Goal: Communication & Community: Answer question/provide support

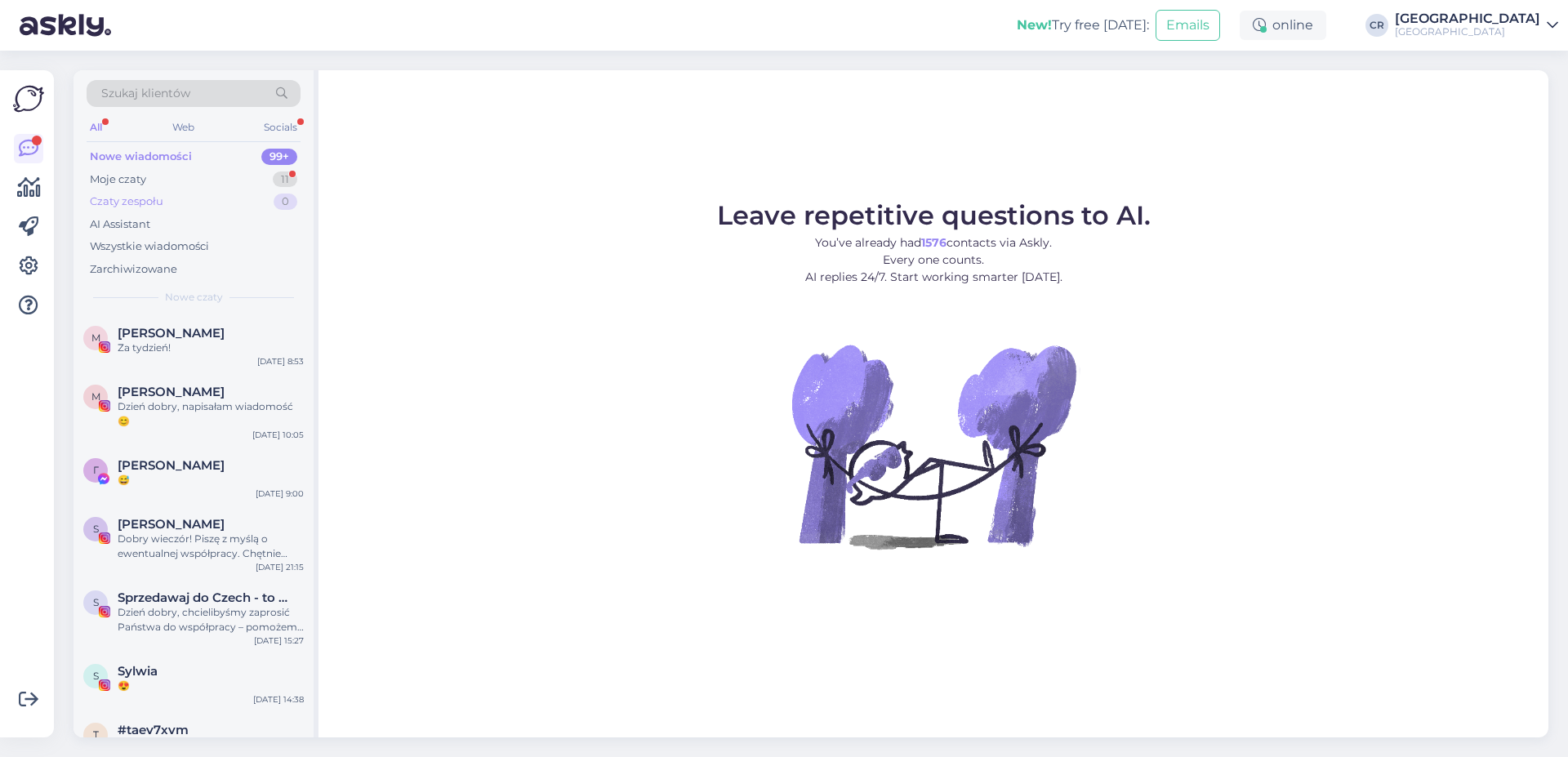
click at [169, 191] on div "Czaty zespołu 0" at bounding box center [193, 202] width 214 height 23
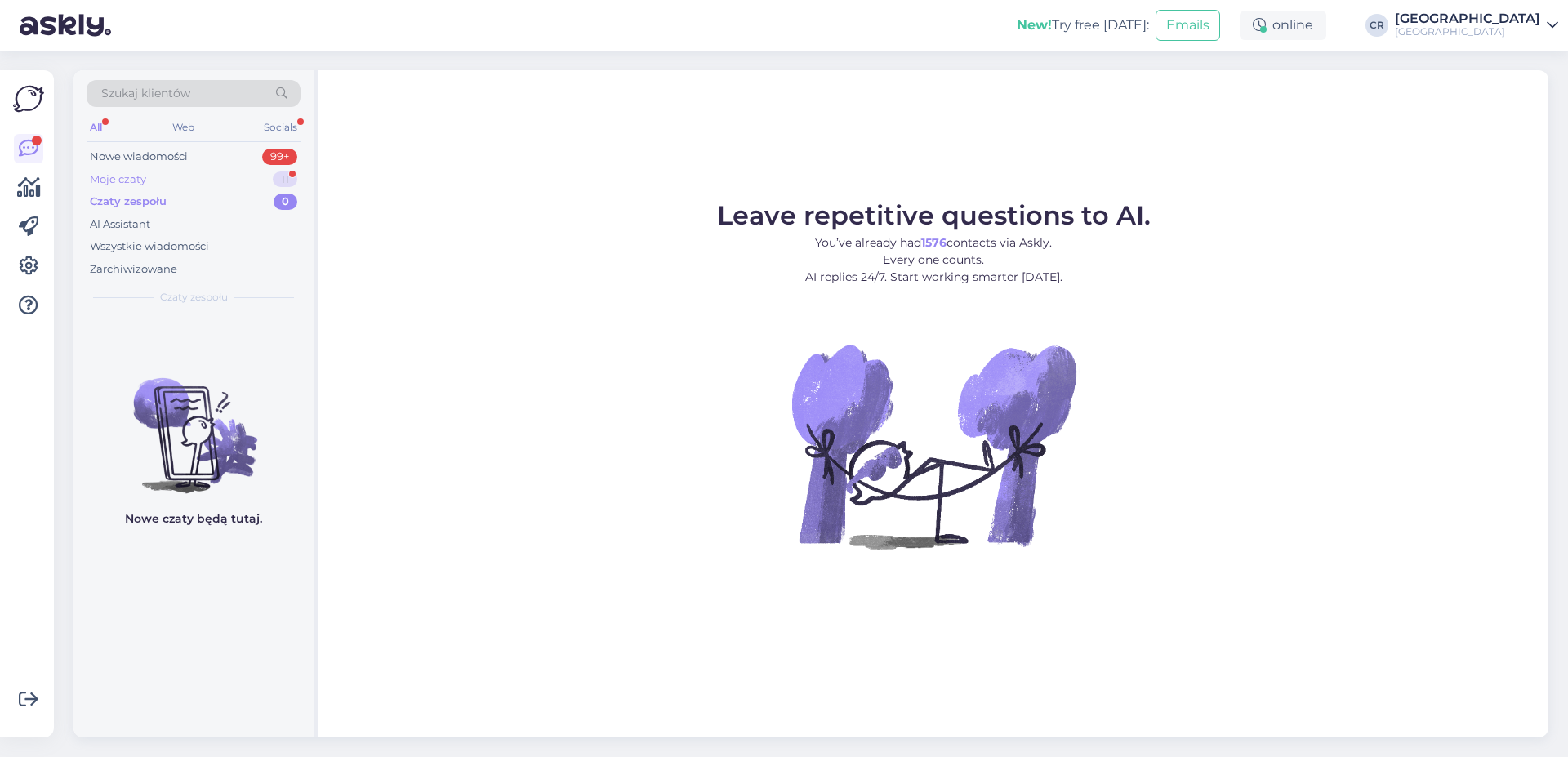
click at [192, 182] on div "Moje czaty 11" at bounding box center [193, 180] width 214 height 23
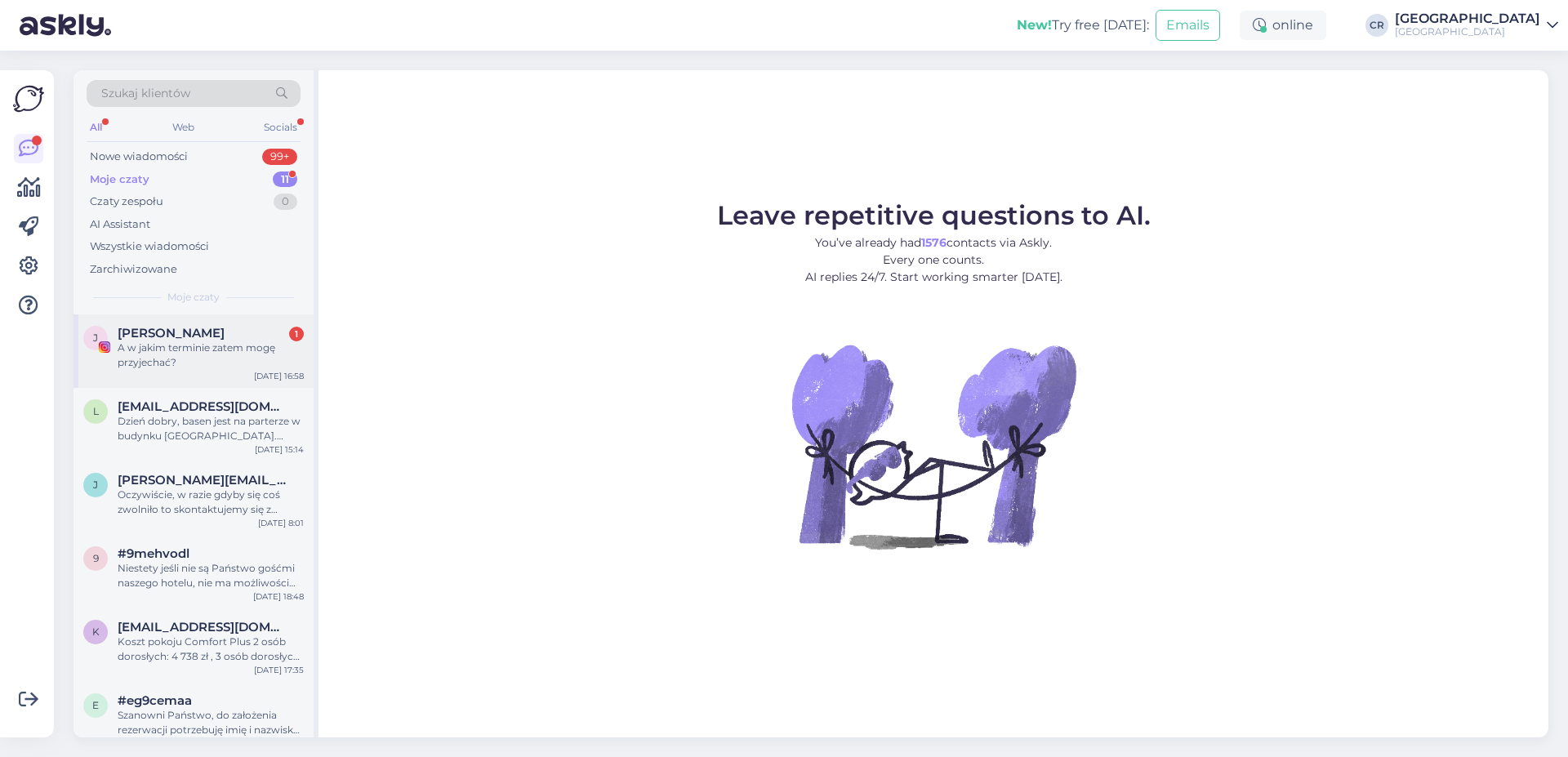
drag, startPoint x: 188, startPoint y: 349, endPoint x: 200, endPoint y: 359, distance: 15.6
click at [189, 351] on div "A w jakim terminie zatem mogę przyjechać?" at bounding box center [210, 355] width 186 height 30
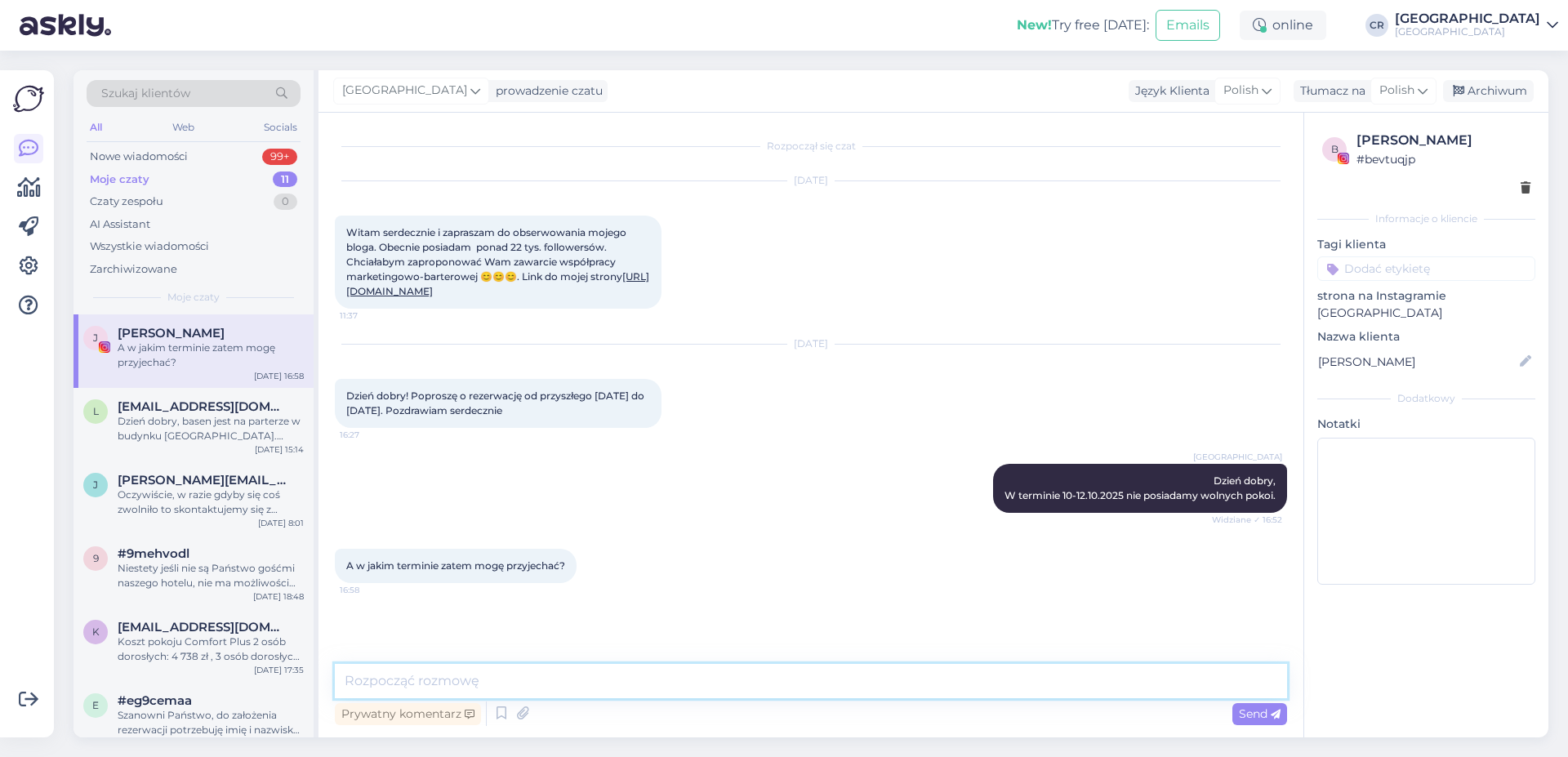
click at [639, 674] on textarea at bounding box center [811, 681] width 953 height 35
type textarea "D"
type textarea "P"
drag, startPoint x: 1077, startPoint y: 484, endPoint x: 1156, endPoint y: 494, distance: 79.6
click at [1239, 485] on div "[GEOGRAPHIC_DATA] Dzień dobry, W terminie 10-12.10.2025 nie posiadamy wolnych p…" at bounding box center [1140, 488] width 294 height 49
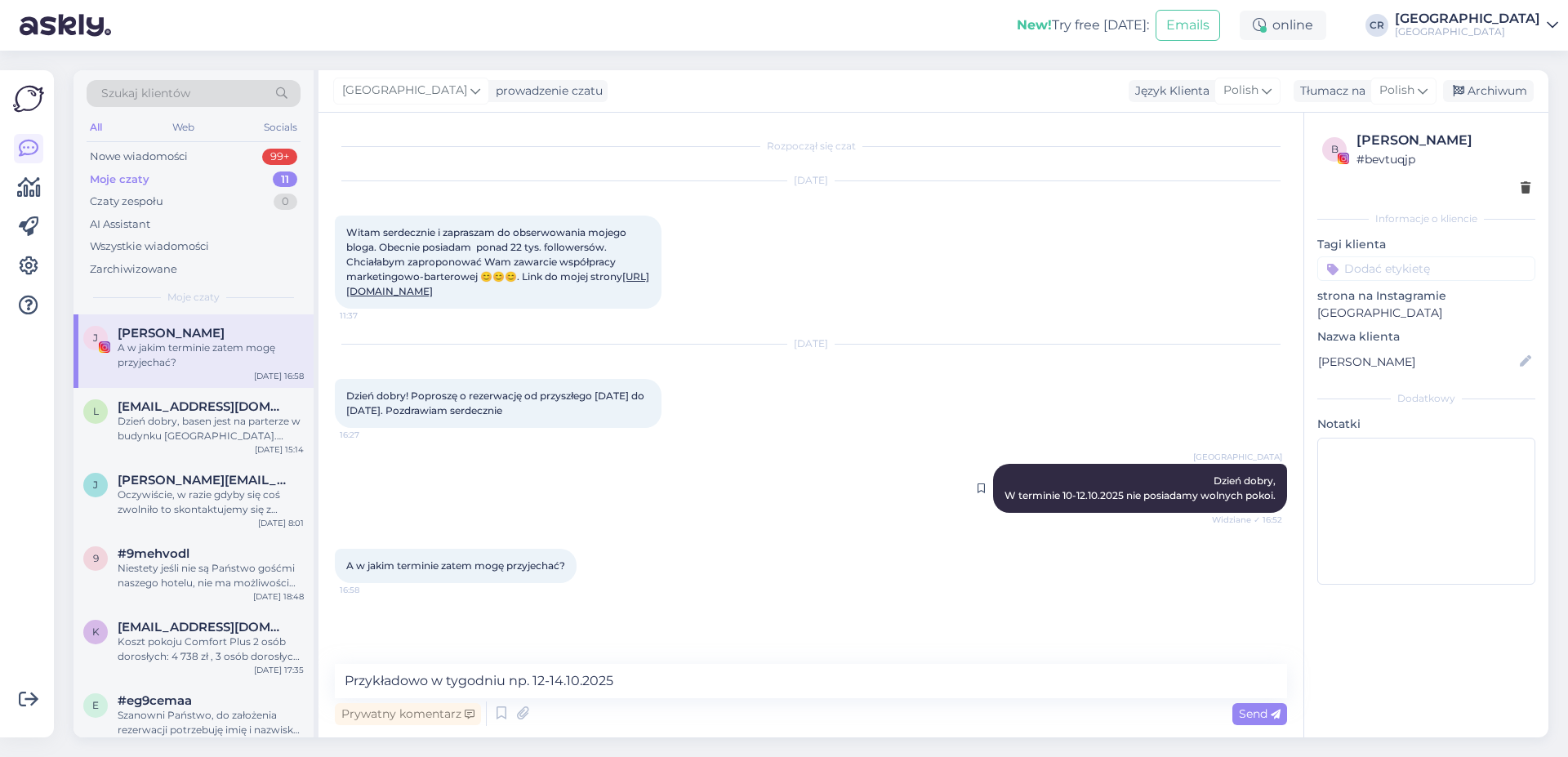
click at [1142, 492] on span "Dzień dobry, W terminie 10-12.10.2025 nie posiadamy wolnych pokoi." at bounding box center [1140, 488] width 271 height 27
click at [636, 674] on textarea "Przykładowo w tygodniu np. 12-14.10.2025" at bounding box center [811, 681] width 953 height 35
drag, startPoint x: 739, startPoint y: 675, endPoint x: 701, endPoint y: 670, distance: 38.3
click at [701, 670] on textarea "Przykładowo w tygodniu np. 12-14.10.2025 lub przyszły tydzień 17-19.2025 - posi…" at bounding box center [811, 681] width 953 height 35
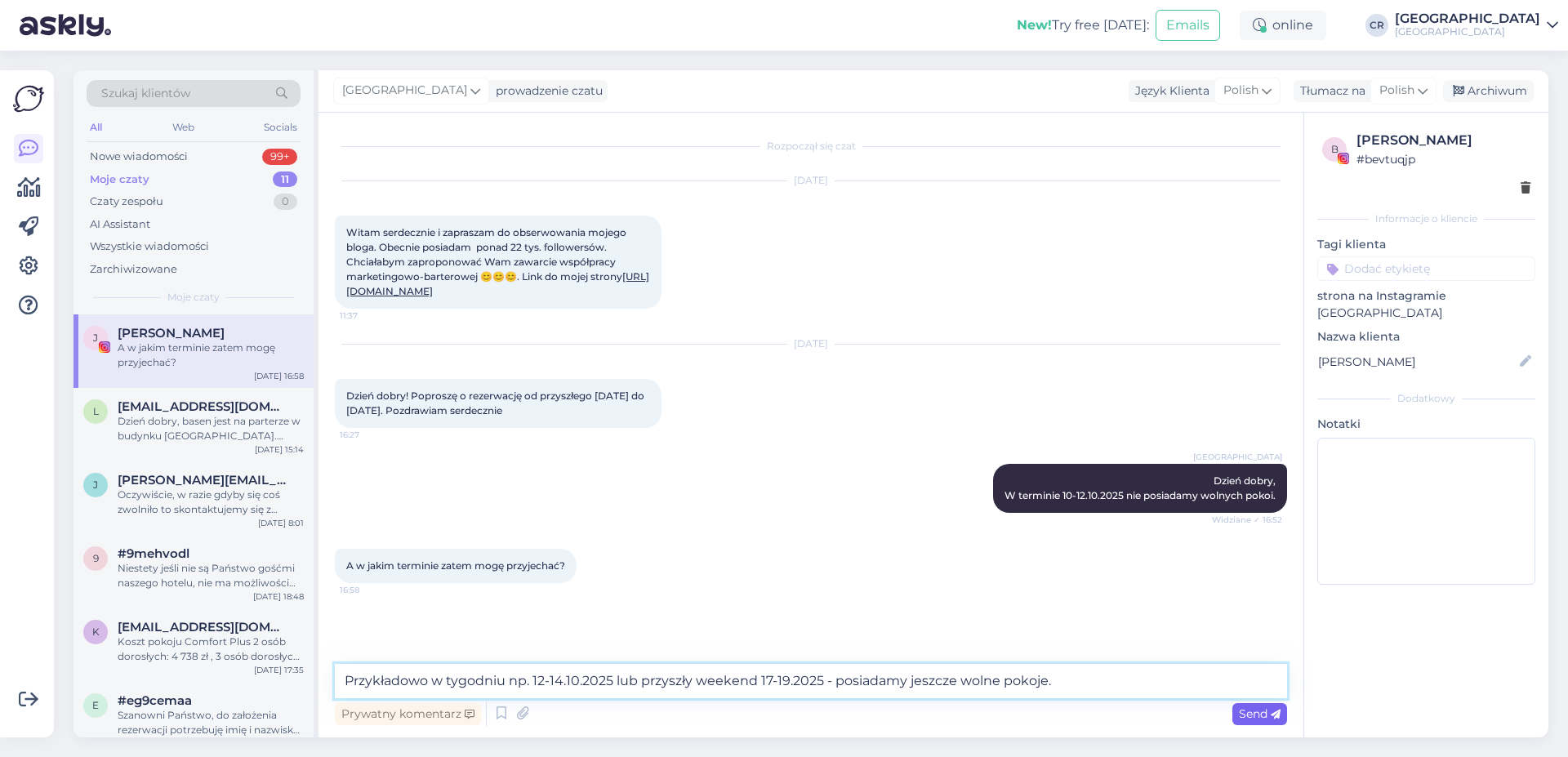
type textarea "Przykładowo w tygodniu np. 12-14.10.2025 lub przyszły weekend 17-19.2025 - posi…"
click at [1272, 716] on icon at bounding box center [1275, 715] width 10 height 10
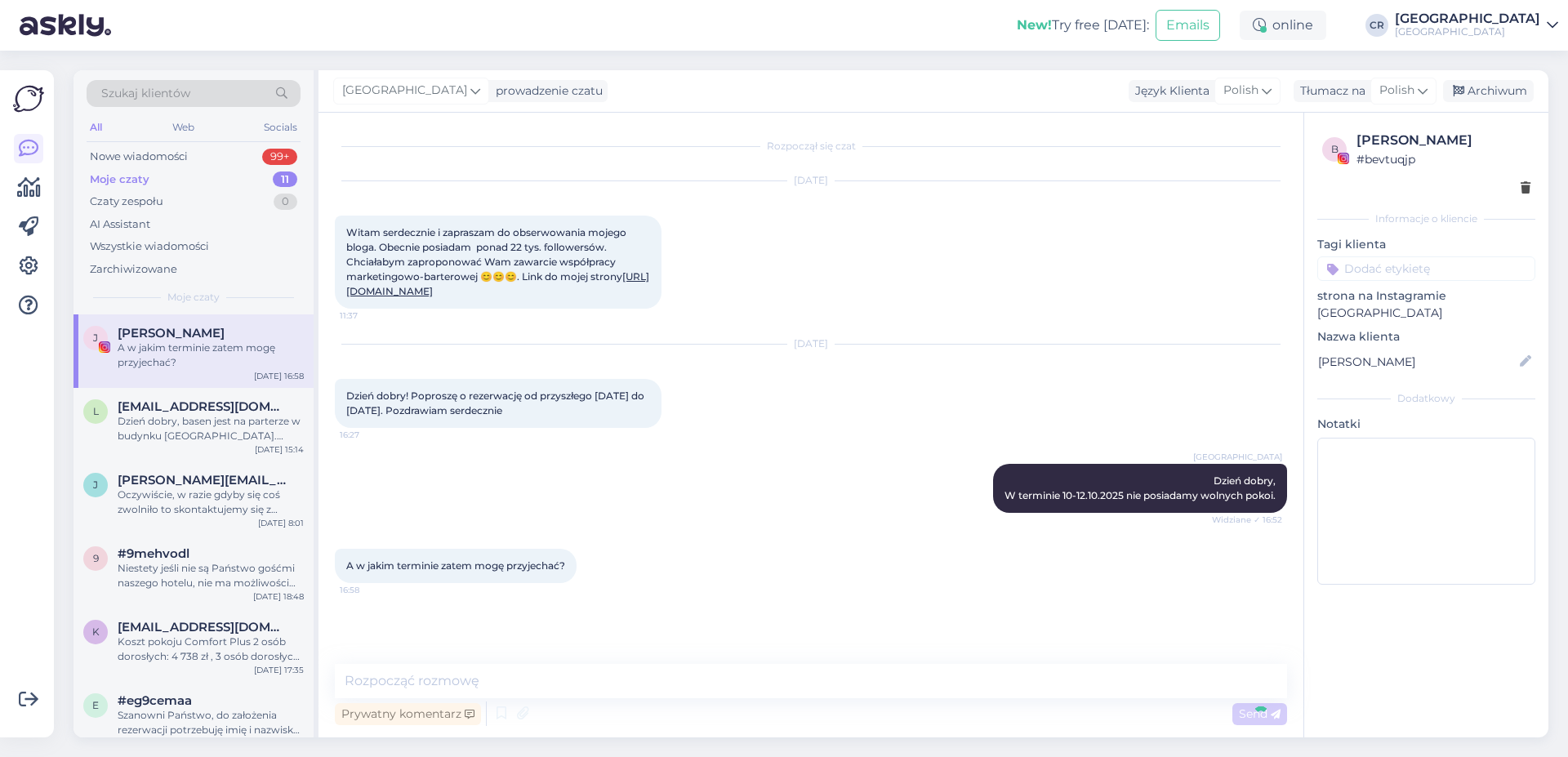
scroll to position [37, 0]
